Goal: Check status: Check status

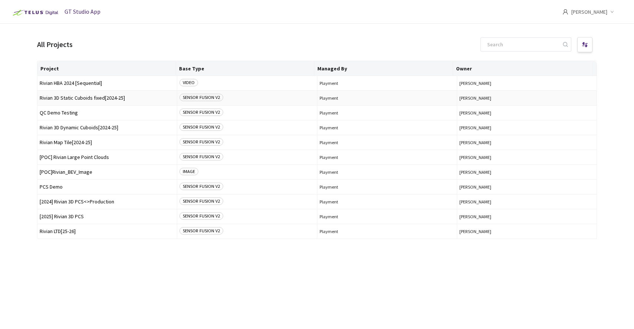
click at [85, 100] on span "Rivian 3D Static Cuboids fixed[2024-25]" at bounding box center [107, 98] width 135 height 6
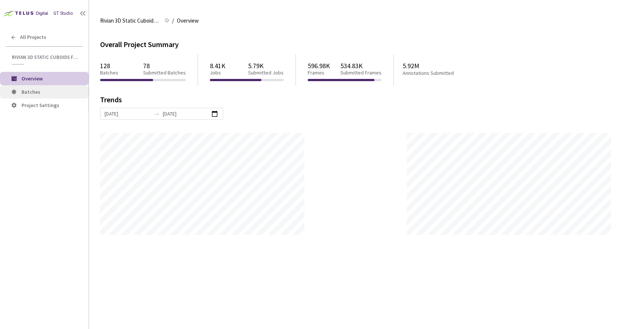
scroll to position [329, 634]
click at [48, 94] on span "Batches" at bounding box center [52, 92] width 61 height 6
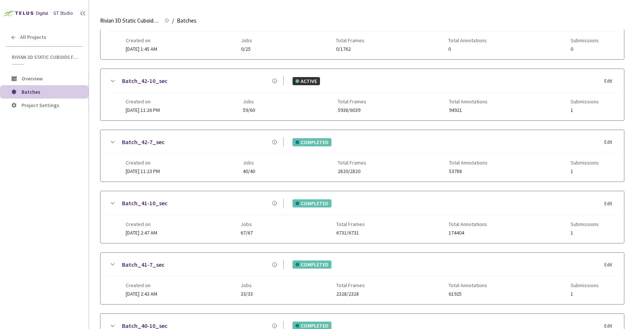
scroll to position [310, 0]
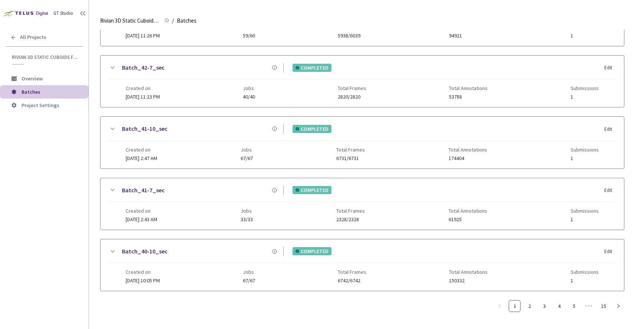
click at [157, 126] on link "Batch_41-10_sec" at bounding box center [145, 128] width 46 height 9
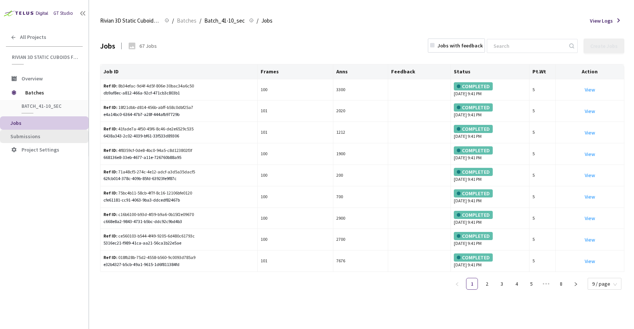
click at [33, 137] on span "Submissions" at bounding box center [25, 136] width 30 height 7
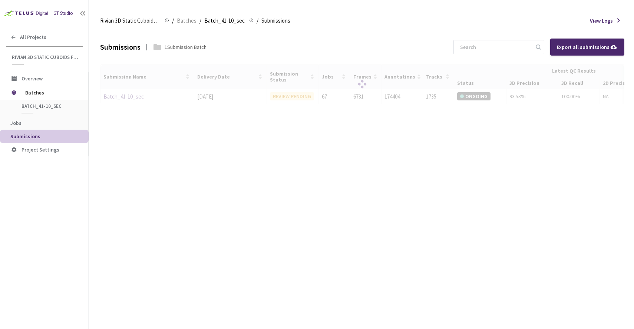
click at [134, 101] on div at bounding box center [362, 85] width 525 height 40
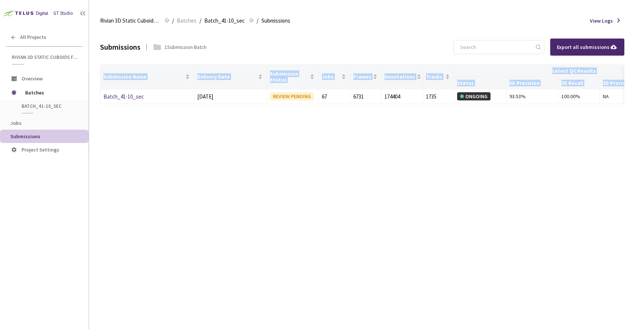
click at [178, 141] on div "Submissions 1 Submission Batch Export all submissions Submission Name Delivery …" at bounding box center [362, 180] width 525 height 300
click at [125, 96] on link "Batch_41-10_sec" at bounding box center [124, 96] width 40 height 7
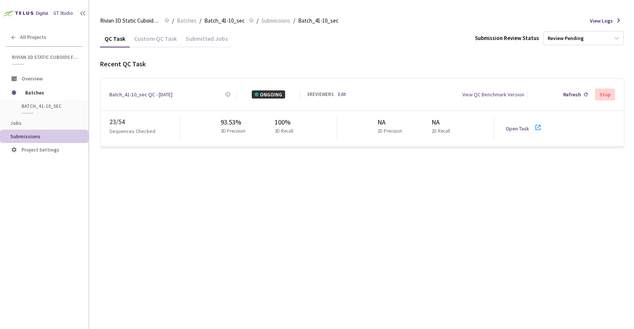
click at [510, 125] on link "Open Task" at bounding box center [517, 128] width 23 height 7
click at [37, 94] on span "Batches" at bounding box center [50, 92] width 51 height 15
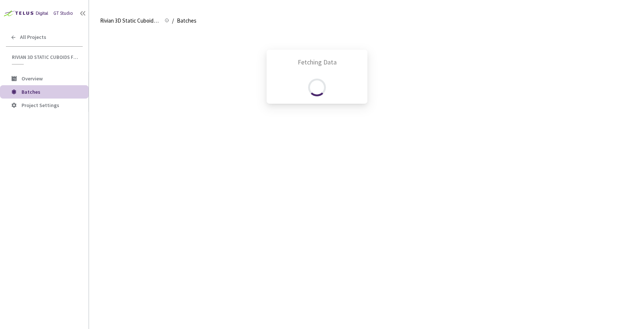
scroll to position [310, 0]
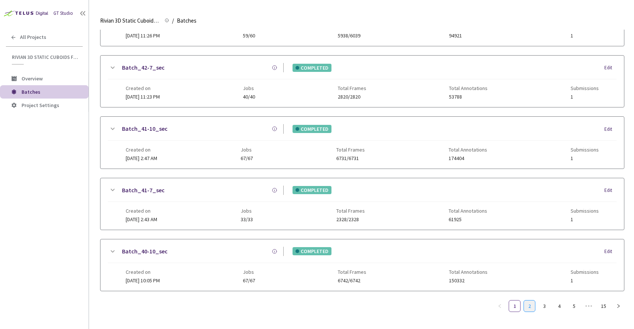
click at [532, 301] on link "2" at bounding box center [529, 306] width 11 height 11
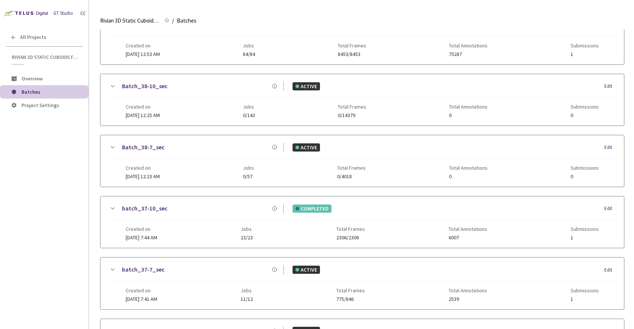
scroll to position [61, 0]
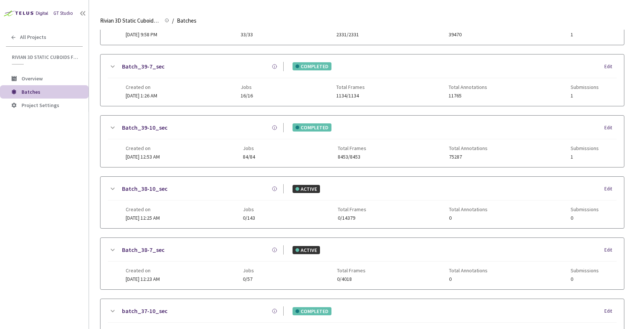
click at [141, 127] on link "Batch_39-10_sec" at bounding box center [145, 127] width 46 height 9
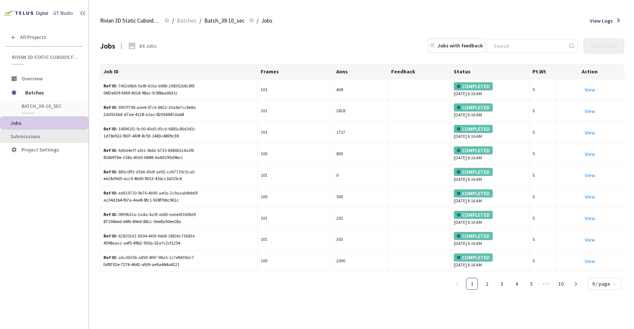
click at [24, 137] on span "Submissions" at bounding box center [25, 136] width 30 height 7
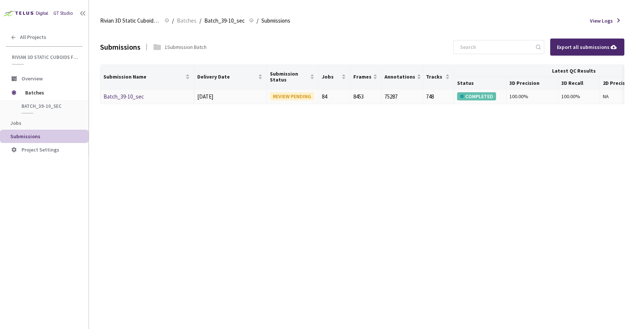
click at [126, 98] on link "Batch_39-10_sec" at bounding box center [124, 96] width 40 height 7
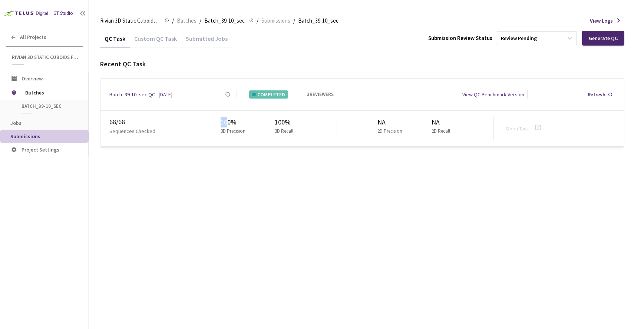
drag, startPoint x: 224, startPoint y: 120, endPoint x: 239, endPoint y: 122, distance: 15.0
click at [234, 120] on div "100%" at bounding box center [235, 122] width 28 height 10
click at [214, 170] on div "QC Task Custom QC Task Submitted Jobs Submission Review Status Review Pending G…" at bounding box center [362, 180] width 525 height 300
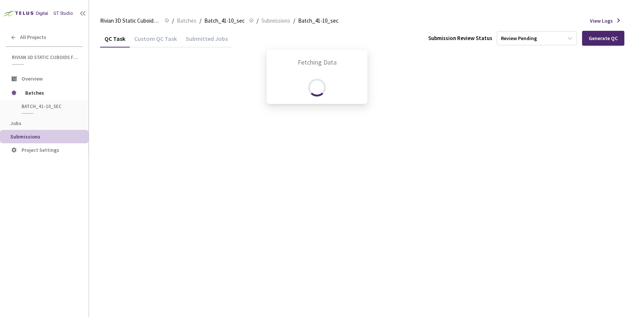
click at [36, 91] on div "Fetching Data" at bounding box center [317, 158] width 634 height 317
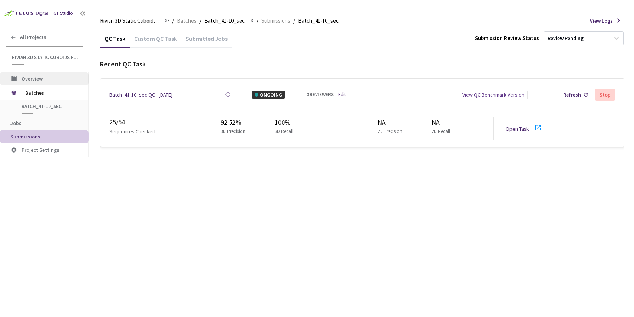
click at [38, 79] on span "Overview" at bounding box center [32, 78] width 21 height 7
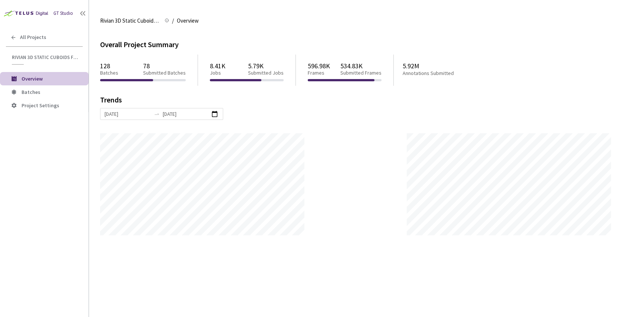
scroll to position [317, 634]
click at [32, 93] on span "Batches" at bounding box center [31, 92] width 19 height 7
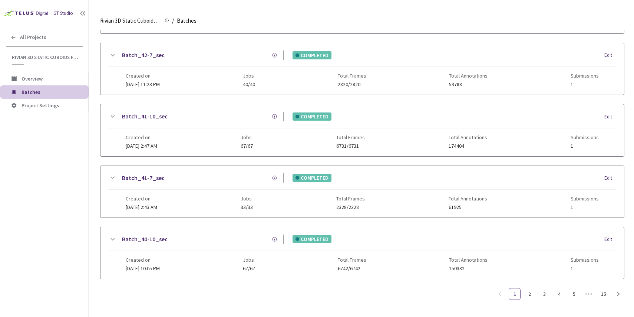
click at [112, 173] on icon at bounding box center [112, 177] width 9 height 9
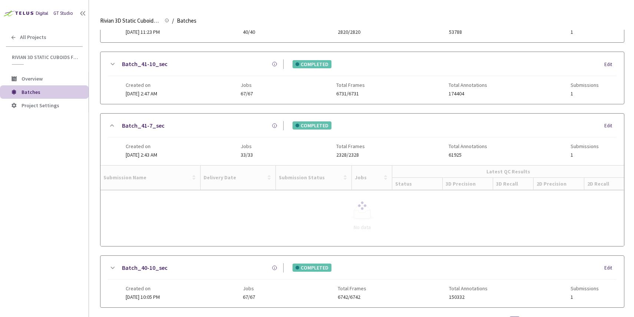
scroll to position [398, 0]
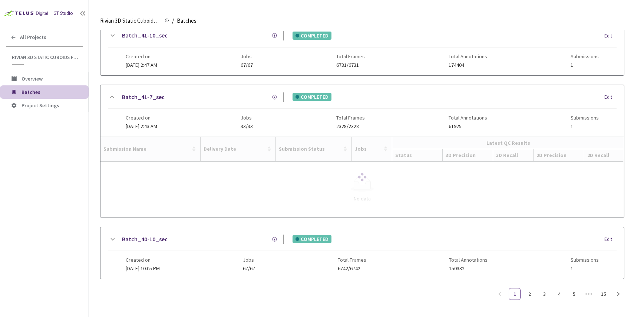
click at [112, 101] on icon at bounding box center [112, 96] width 9 height 9
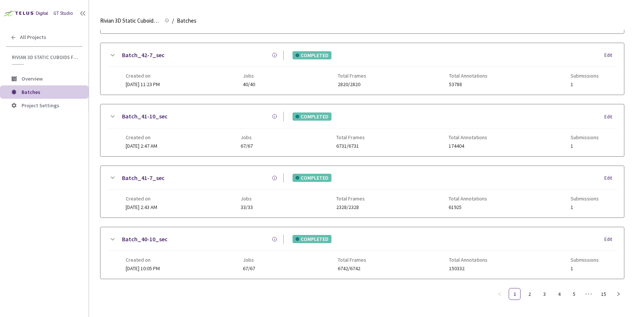
scroll to position [317, 0]
click at [159, 118] on link "Batch_41-10_sec" at bounding box center [145, 116] width 46 height 9
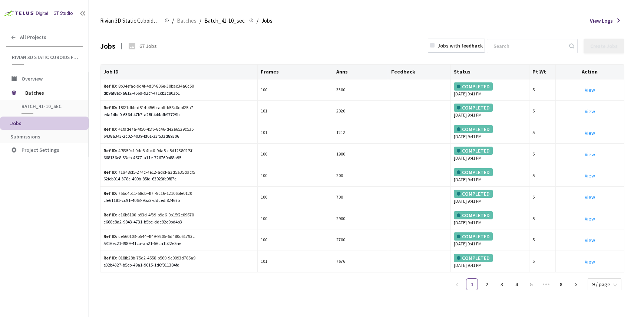
click at [597, 20] on span "View Logs" at bounding box center [601, 21] width 23 height 8
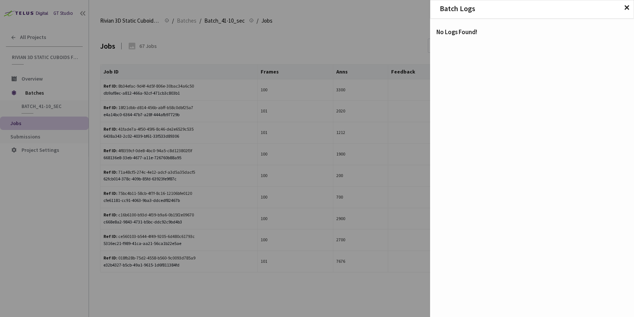
click at [626, 7] on span "✕" at bounding box center [627, 8] width 6 height 8
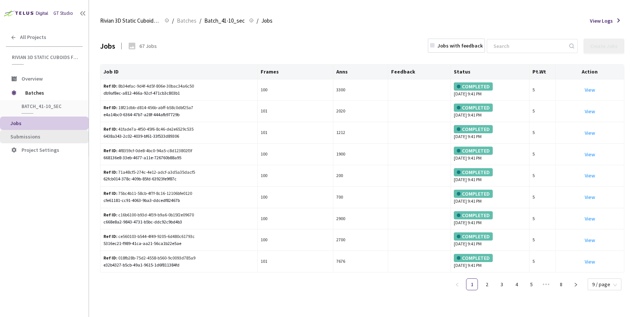
click at [27, 134] on span "Submissions" at bounding box center [25, 136] width 30 height 7
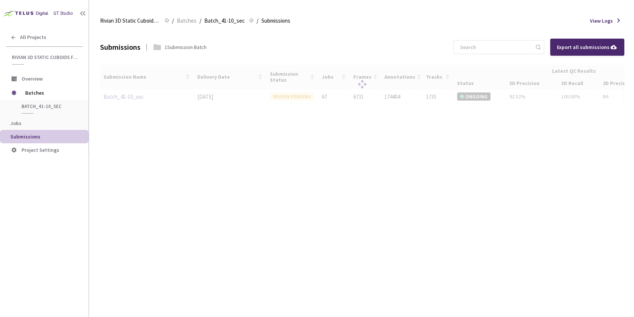
click at [473, 105] on div at bounding box center [362, 85] width 525 height 40
click at [305, 124] on div "Submissions 1 Submission Batch Export all submissions Submission Name Delivery …" at bounding box center [362, 173] width 525 height 287
click at [299, 105] on div at bounding box center [362, 85] width 525 height 40
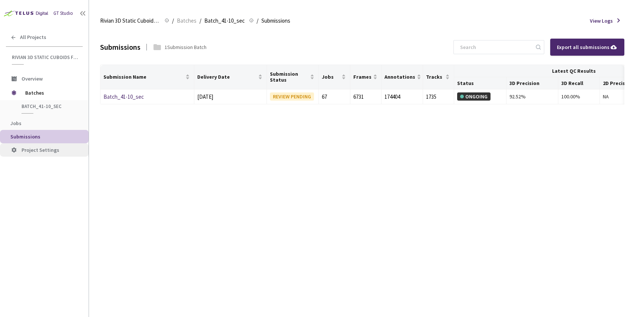
click at [43, 148] on span "Project Settings" at bounding box center [41, 150] width 38 height 7
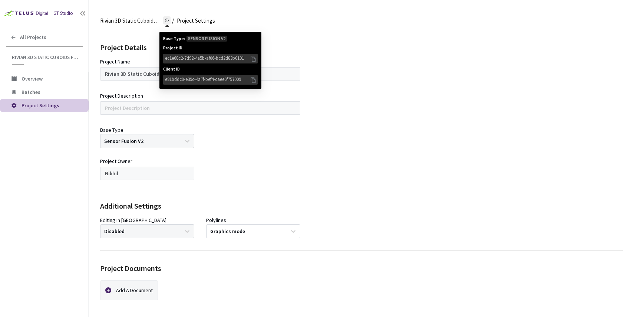
click at [169, 20] on icon at bounding box center [167, 20] width 4 height 4
click at [253, 59] on icon at bounding box center [253, 59] width 7 height 8
click at [167, 21] on rect at bounding box center [167, 20] width 0 height 1
click at [254, 80] on icon at bounding box center [253, 80] width 7 height 8
click at [334, 56] on div "Project Details Project Name Rivian 3D Static Cuboids fixed[2024-25] Nickname p…" at bounding box center [361, 140] width 523 height 221
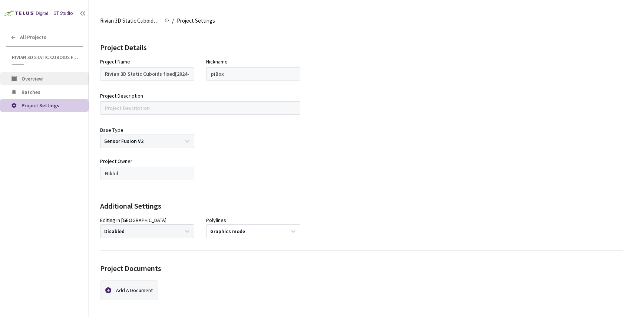
click at [37, 83] on li "Overview" at bounding box center [44, 78] width 89 height 13
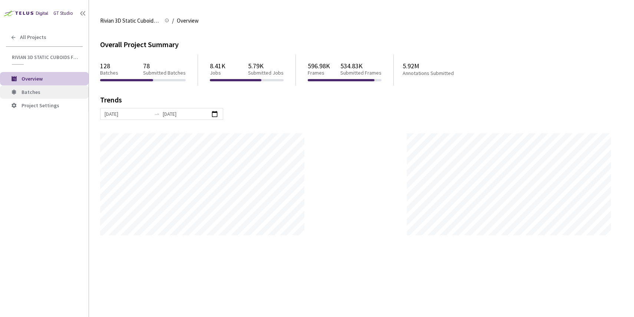
scroll to position [317, 634]
click at [165, 21] on icon at bounding box center [167, 20] width 4 height 4
click at [221, 25] on div "Rivian 3D Static Cuboids fixed[2024-25] Rivian 3D Static Cuboids fixed[2024-25]…" at bounding box center [361, 21] width 523 height 18
click at [167, 22] on icon at bounding box center [167, 20] width 4 height 4
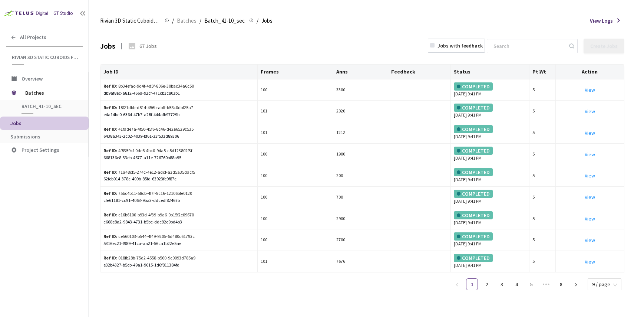
drag, startPoint x: 449, startPoint y: 21, endPoint x: 421, endPoint y: 26, distance: 28.3
click at [449, 23] on div "Rivian 3D Static Cuboids fixed[2024-25] Rivian 3D Static Cuboids fixed[2024-25]…" at bounding box center [362, 21] width 525 height 18
click at [39, 131] on li "Submissions" at bounding box center [44, 136] width 89 height 13
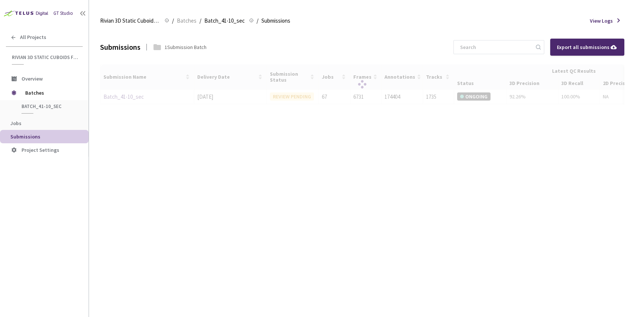
click at [39, 105] on span "Batch_41-10_sec" at bounding box center [49, 106] width 55 height 6
click at [37, 95] on span "Batches" at bounding box center [50, 92] width 51 height 15
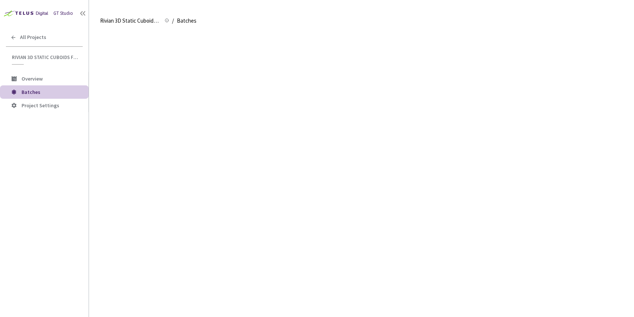
click at [37, 95] on div "Fetching Data" at bounding box center [317, 158] width 634 height 317
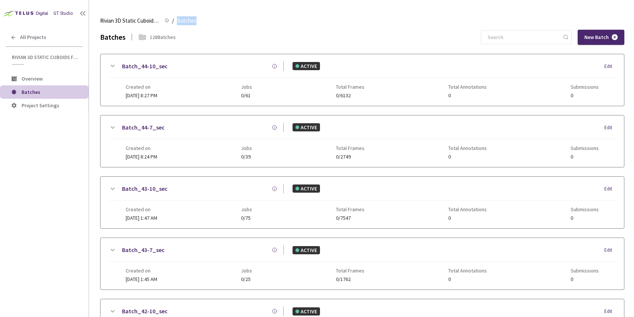
scroll to position [323, 0]
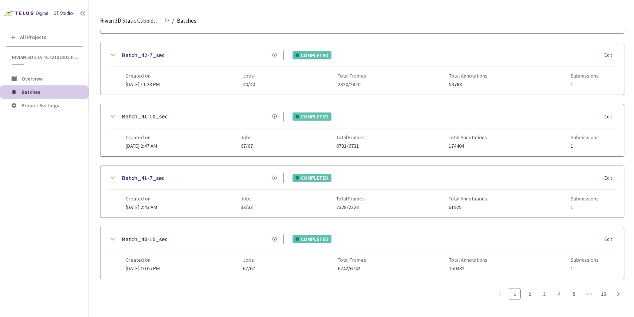
click at [91, 94] on main "Rivian 3D Static Cuboids fixed[2024-25] Rivian 3D Static Cuboids fixed[2024-25]…" at bounding box center [361, 158] width 545 height 317
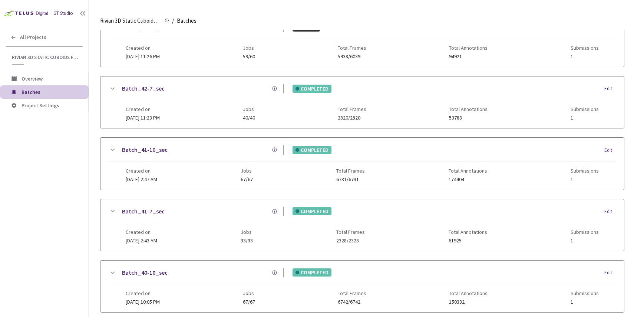
scroll to position [253, 0]
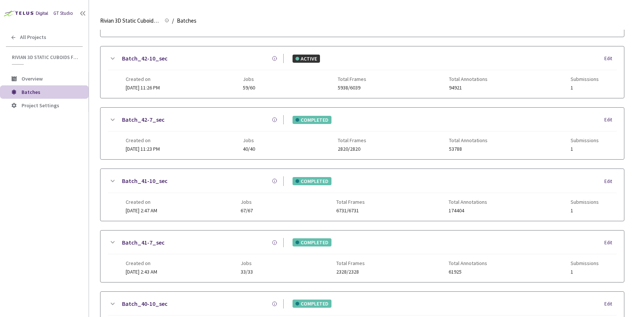
click at [144, 116] on link "Batch_42-7_sec" at bounding box center [143, 119] width 43 height 9
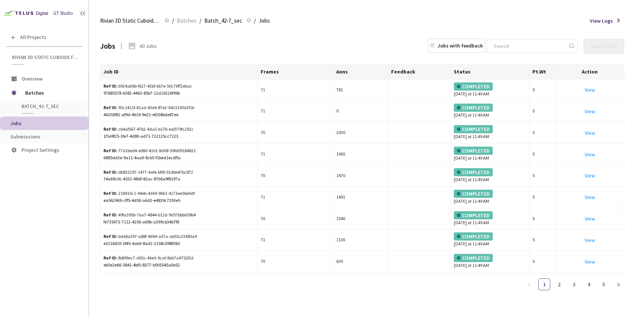
click at [41, 129] on li "Jobs" at bounding box center [44, 122] width 89 height 13
click at [41, 133] on li "Submissions" at bounding box center [44, 136] width 89 height 13
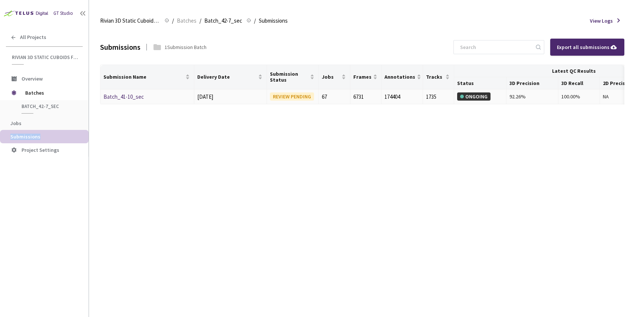
click at [118, 97] on link "Batch_41-10_sec" at bounding box center [124, 96] width 40 height 7
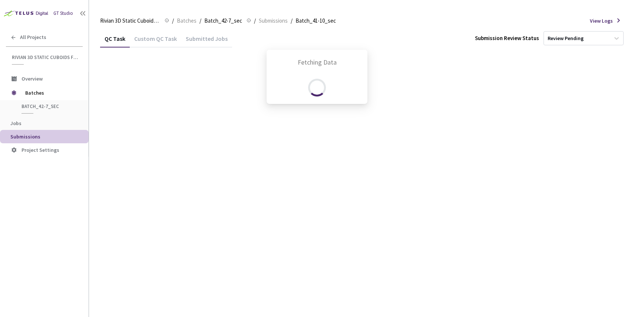
click at [124, 111] on div "Fetching Data" at bounding box center [317, 158] width 634 height 317
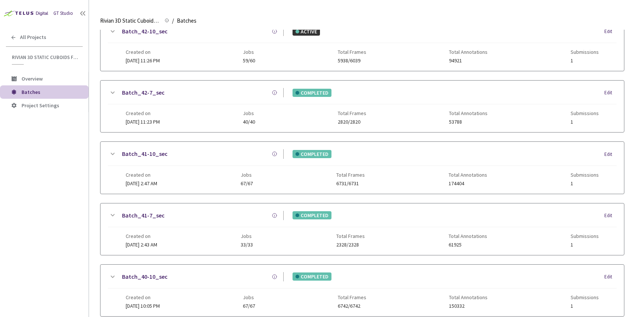
scroll to position [260, 0]
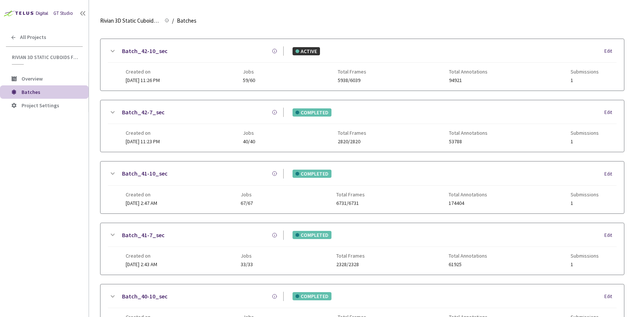
click at [143, 112] on link "Batch_42-7_sec" at bounding box center [143, 112] width 43 height 9
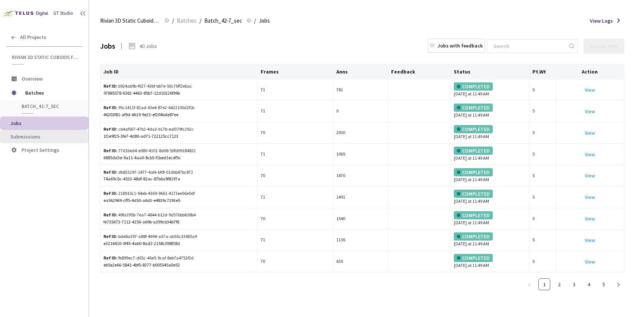
click at [68, 134] on span "Submissions" at bounding box center [46, 137] width 72 height 6
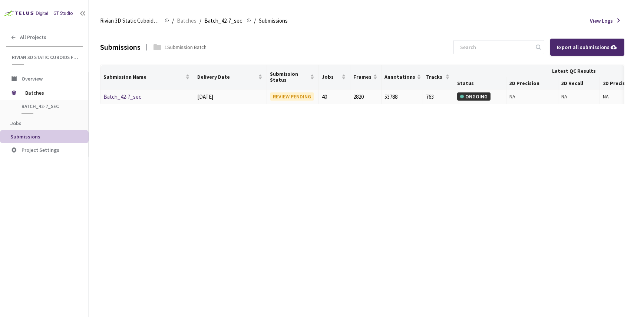
click at [128, 97] on link "Batch_42-7_sec" at bounding box center [123, 96] width 38 height 7
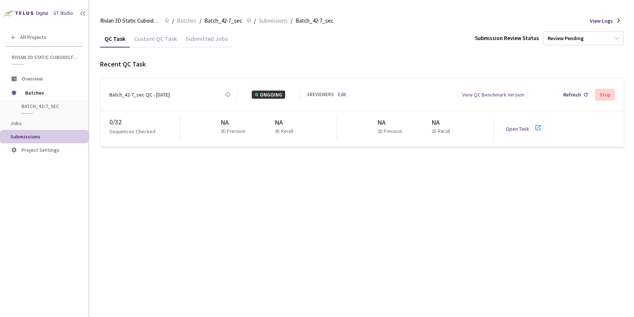
click at [506, 125] on link "Open Task" at bounding box center [517, 128] width 23 height 7
